Goal: Navigation & Orientation: Find specific page/section

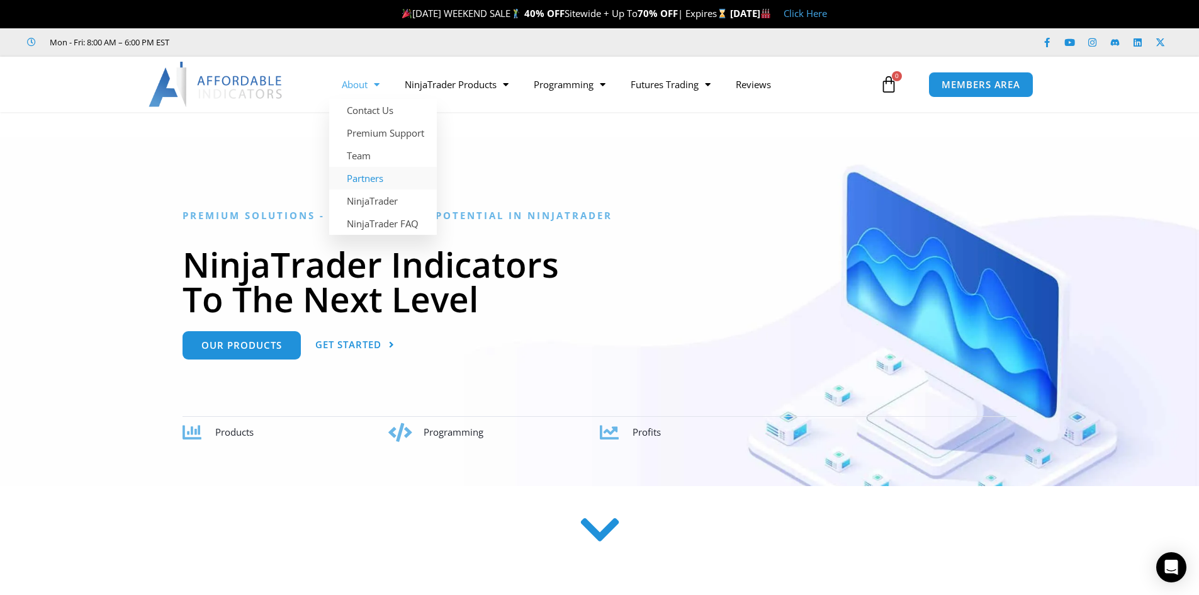
click at [383, 178] on link "Partners" at bounding box center [383, 178] width 108 height 23
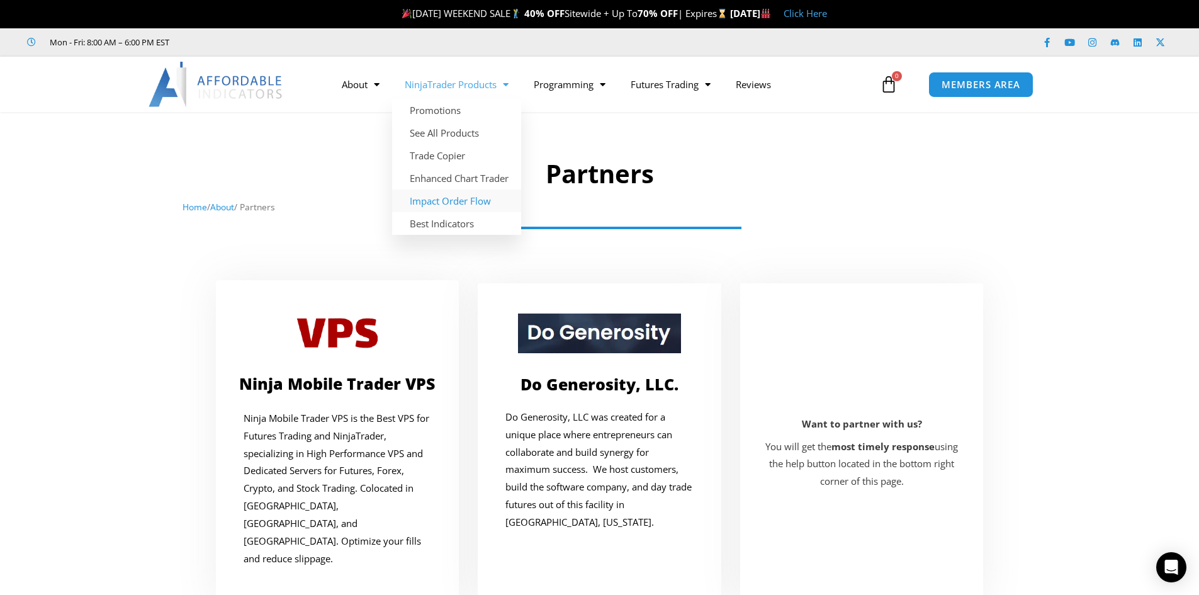
click at [460, 203] on link "Impact Order Flow" at bounding box center [456, 200] width 129 height 23
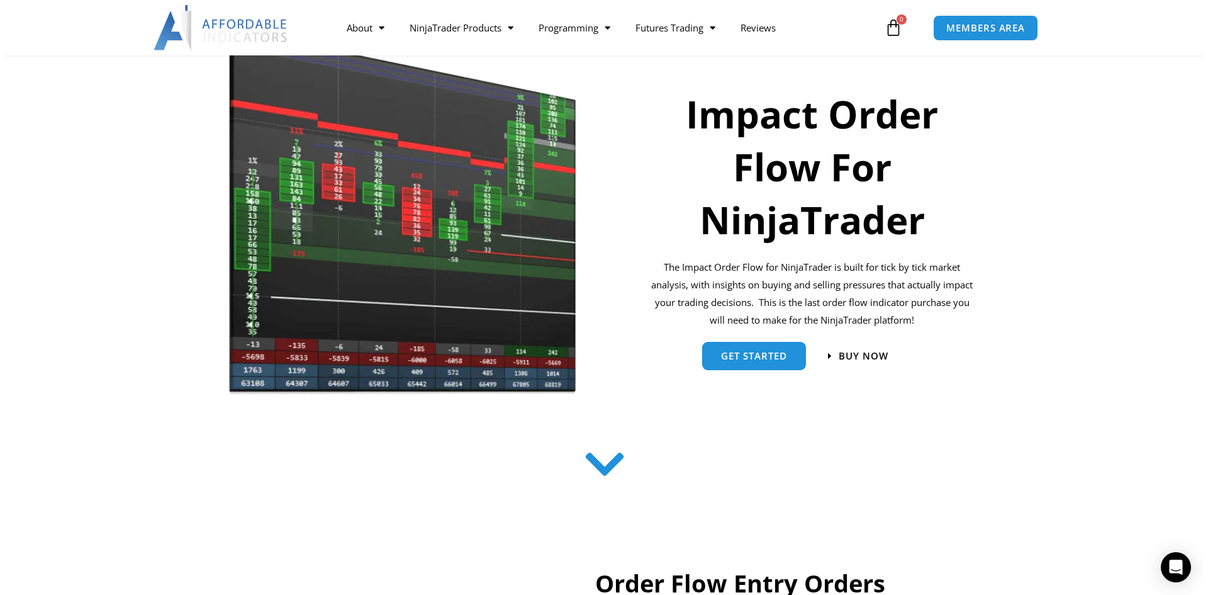
scroll to position [189, 0]
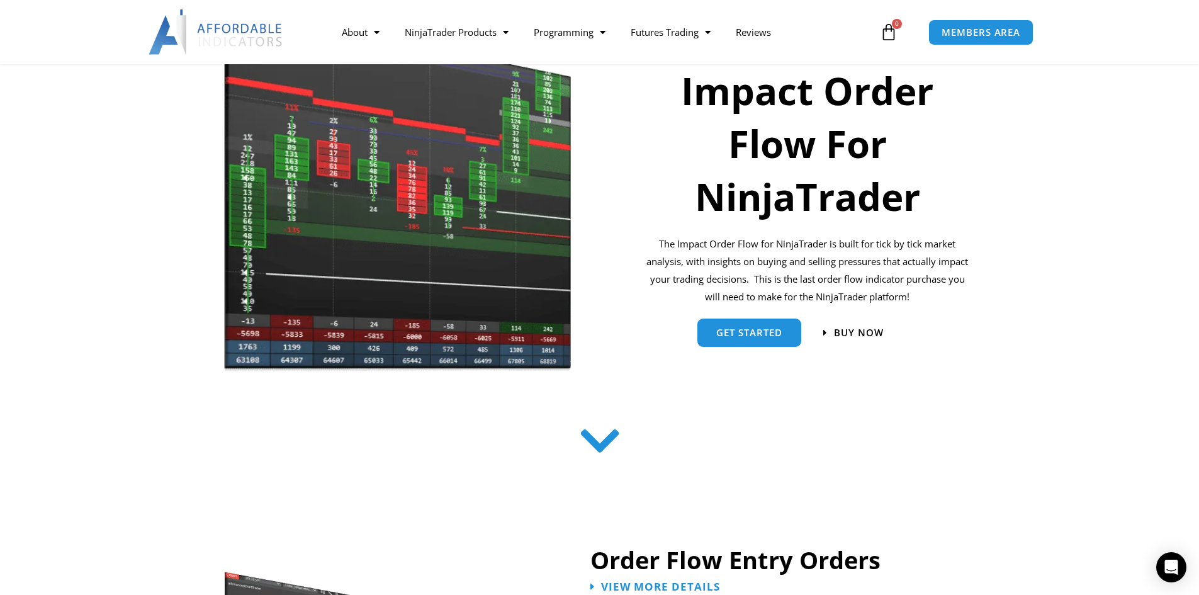
click at [594, 439] on icon at bounding box center [599, 441] width 45 height 45
